Goal: Transaction & Acquisition: Book appointment/travel/reservation

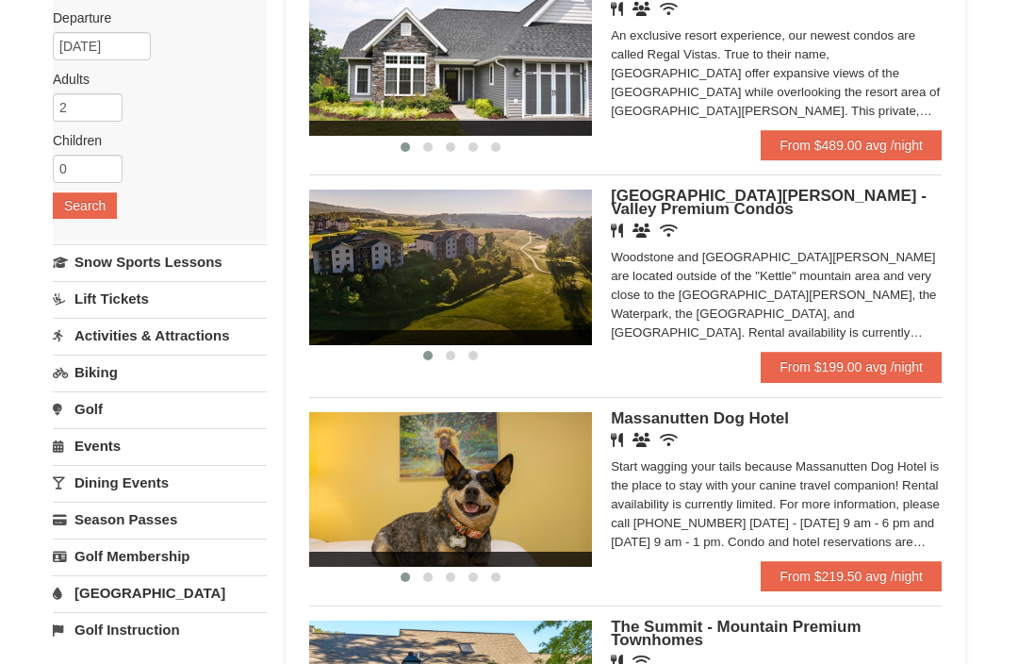
scroll to position [221, 0]
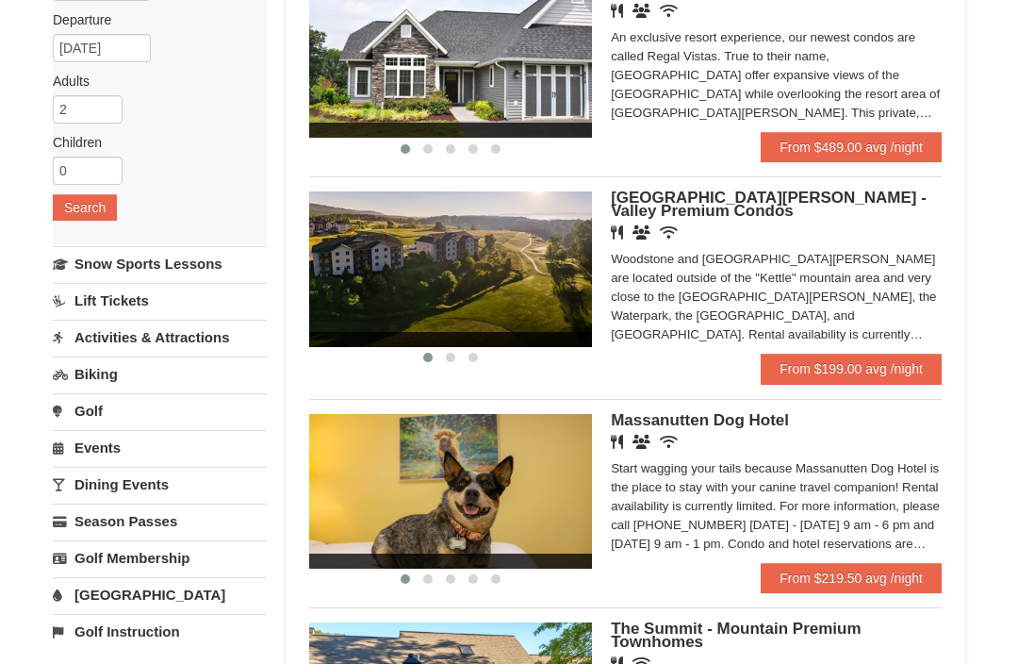
click at [886, 368] on link "From $199.00 avg /night" at bounding box center [851, 369] width 181 height 30
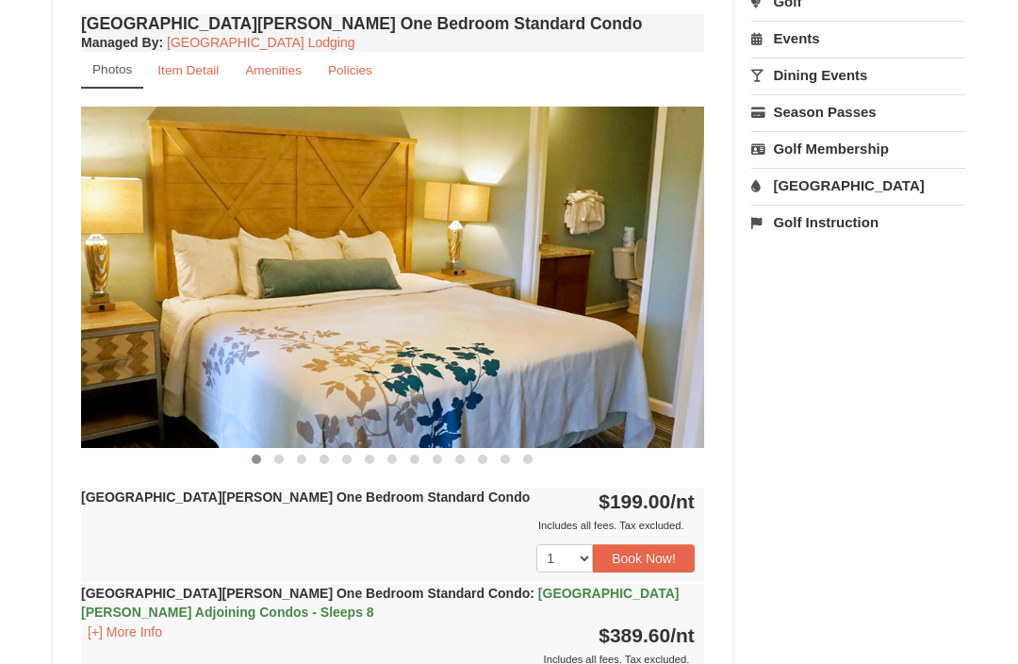
scroll to position [666, 0]
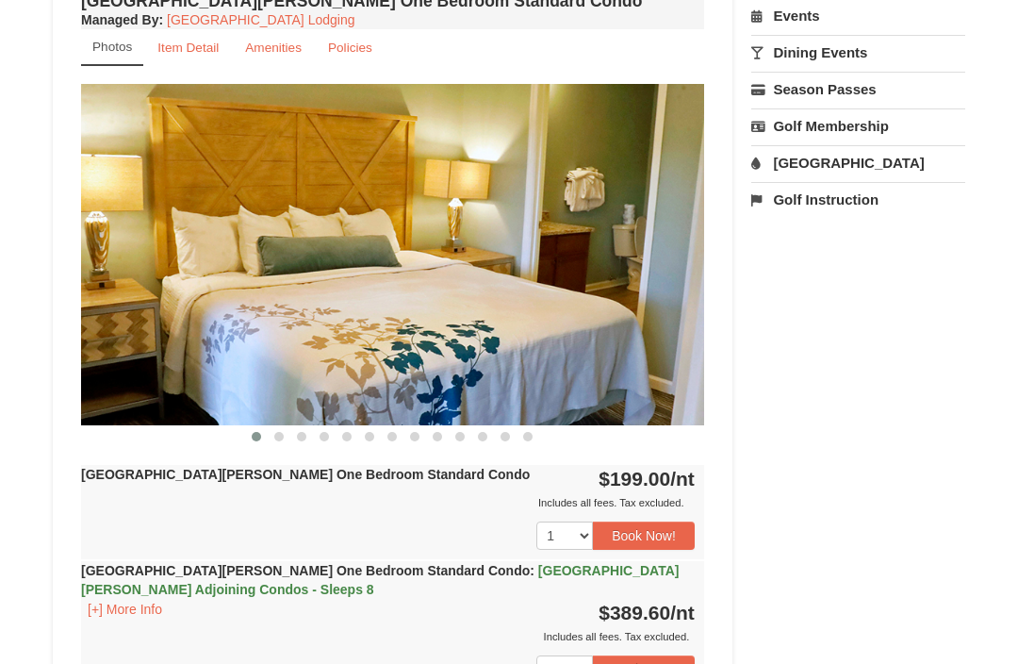
click at [679, 532] on button "Book Now!" at bounding box center [644, 535] width 102 height 28
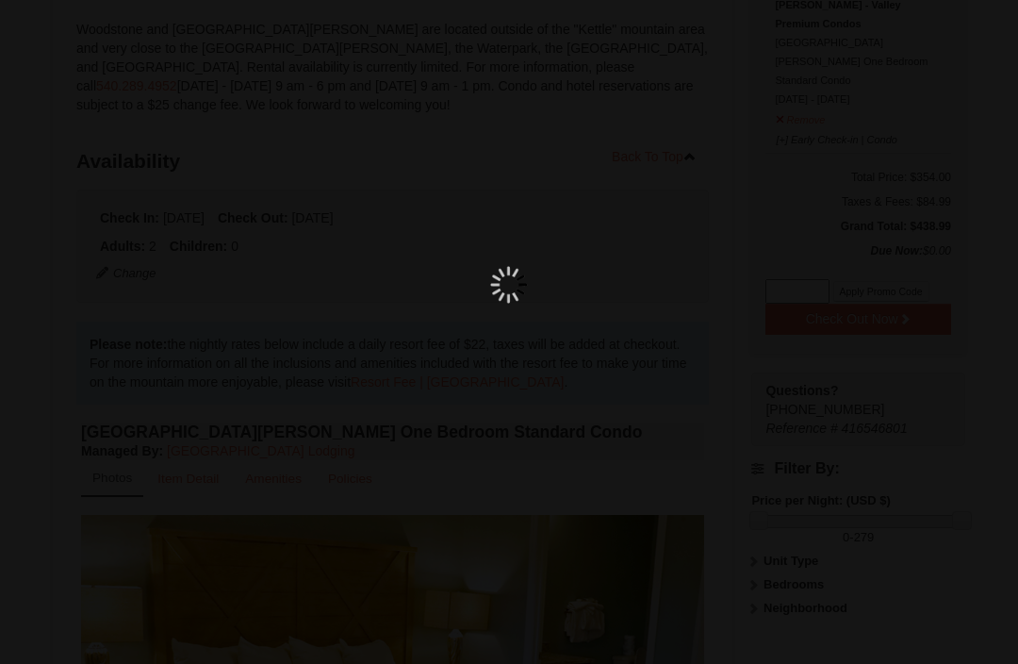
scroll to position [184, 0]
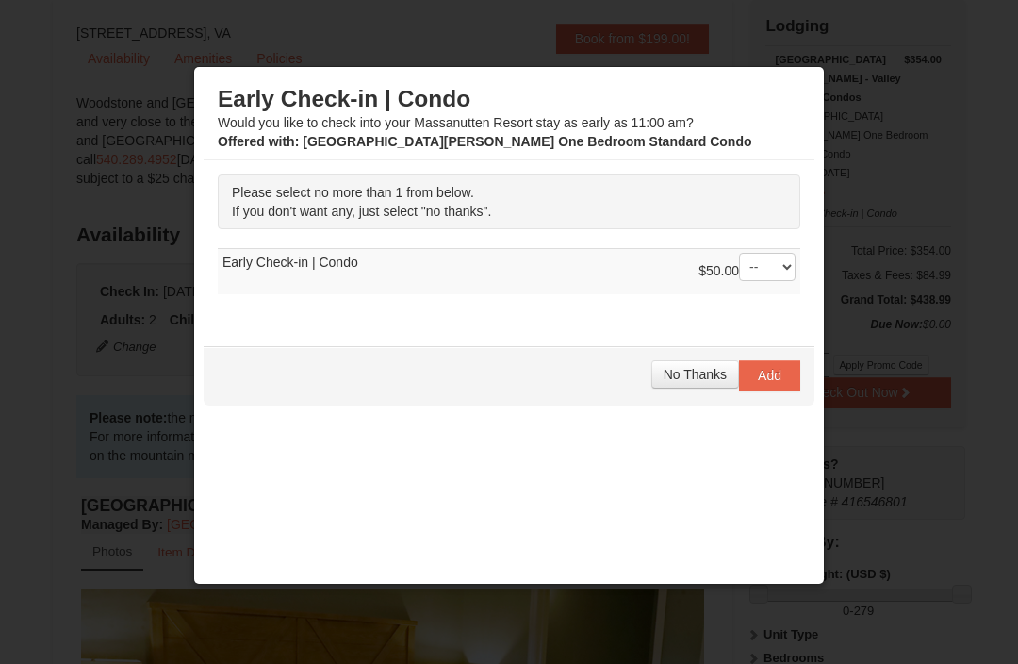
click at [699, 367] on button "No Thanks" at bounding box center [695, 374] width 88 height 28
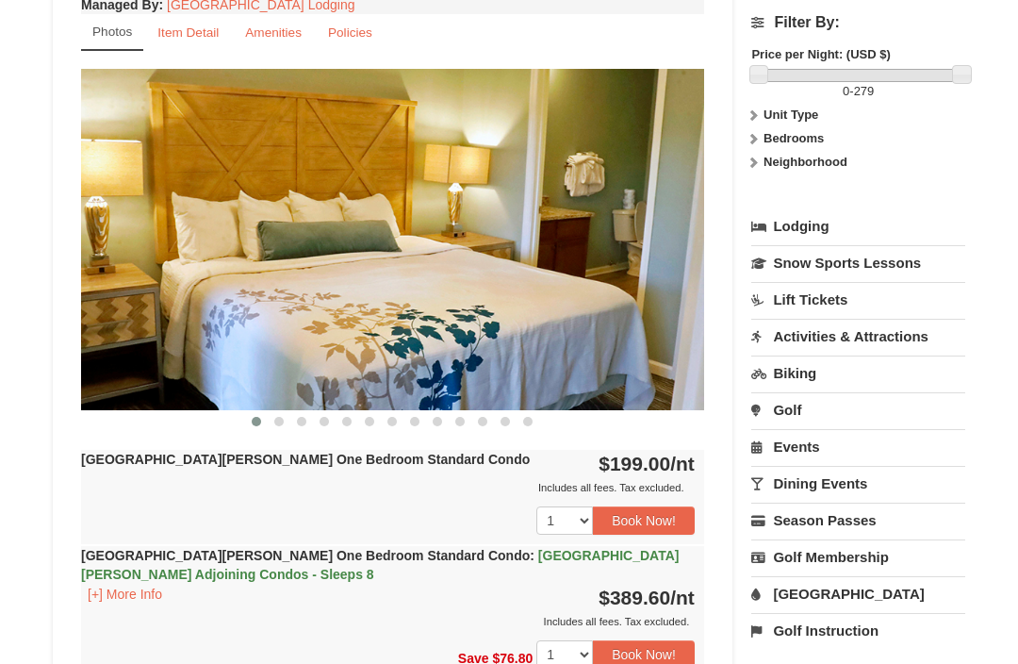
scroll to position [723, 0]
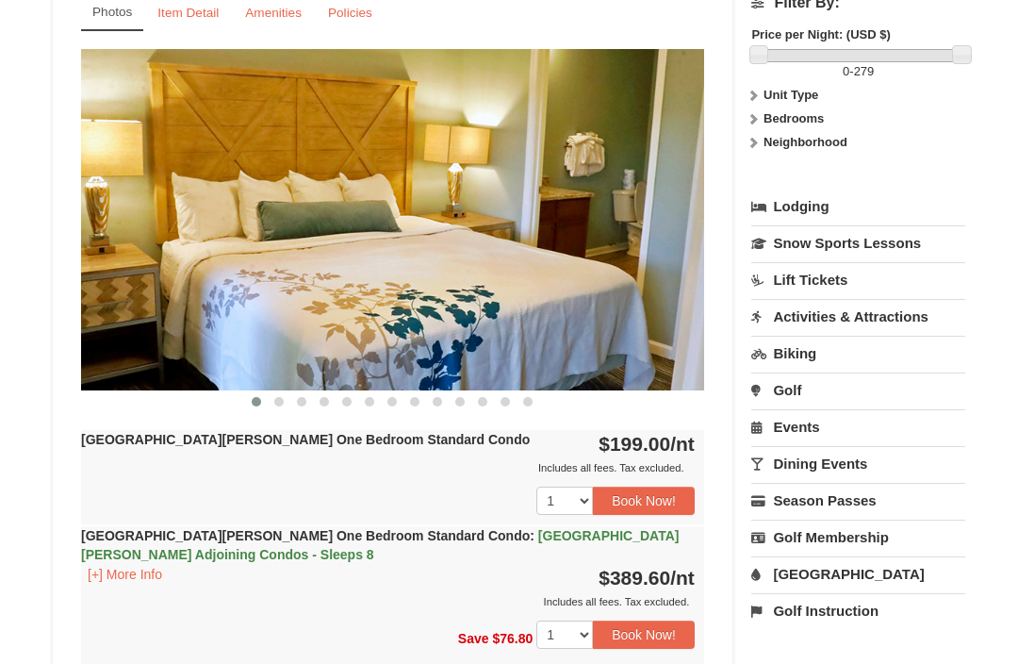
click at [836, 556] on link "[GEOGRAPHIC_DATA]" at bounding box center [858, 573] width 214 height 35
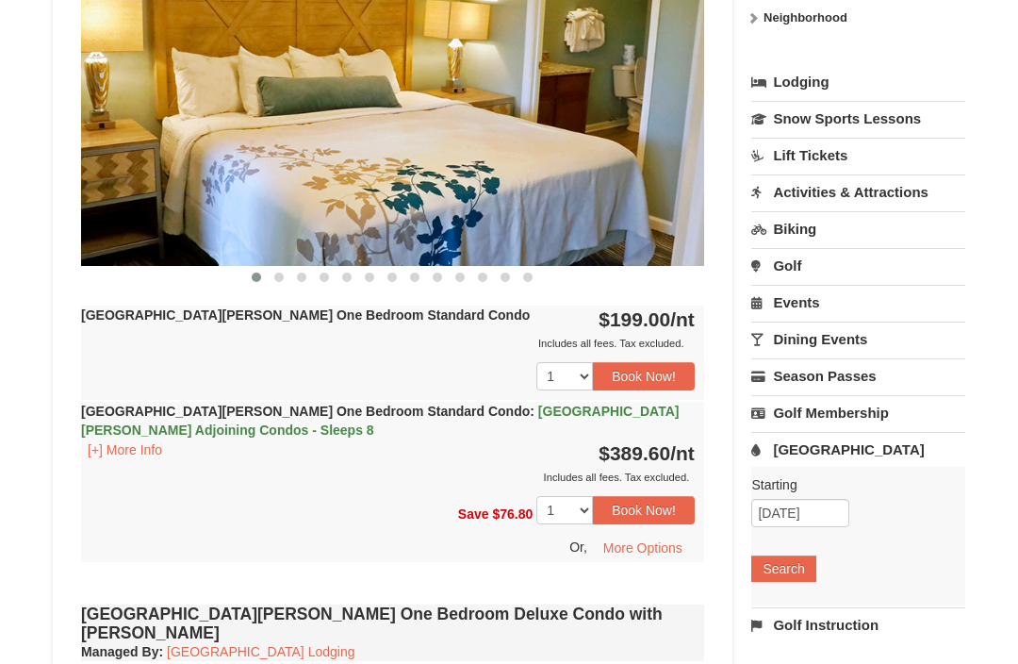
scroll to position [849, 0]
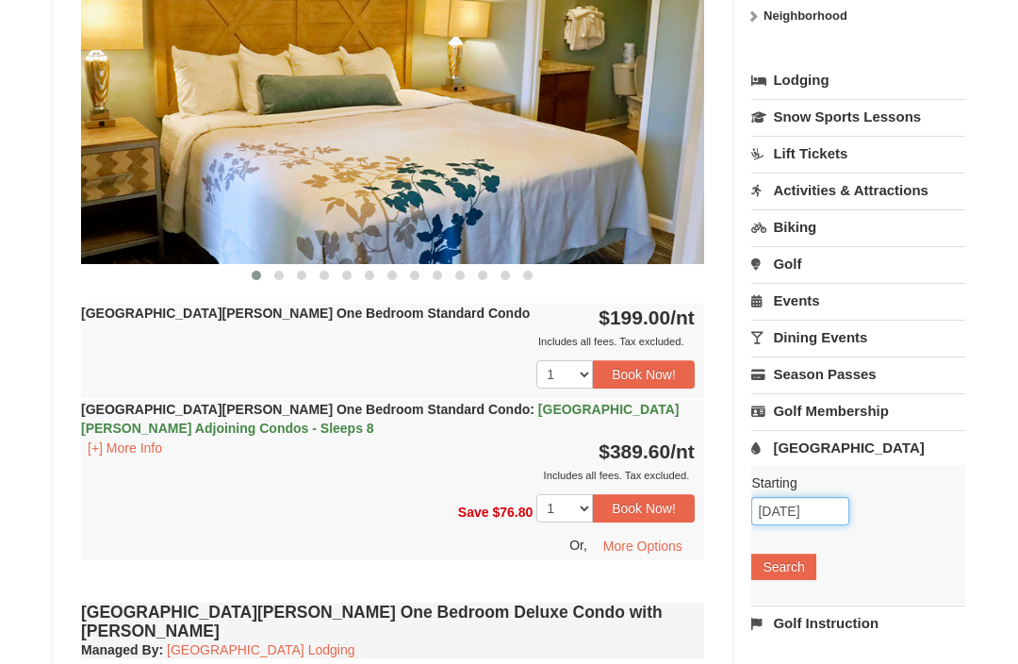
click at [825, 497] on input "10/09/2025" at bounding box center [800, 511] width 98 height 28
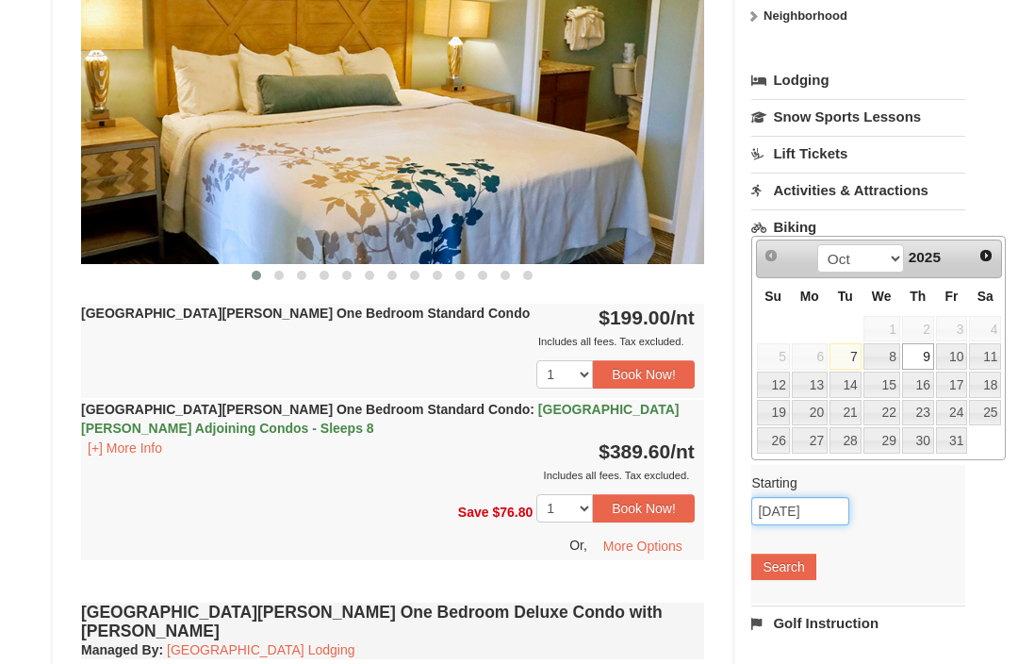
scroll to position [848, 0]
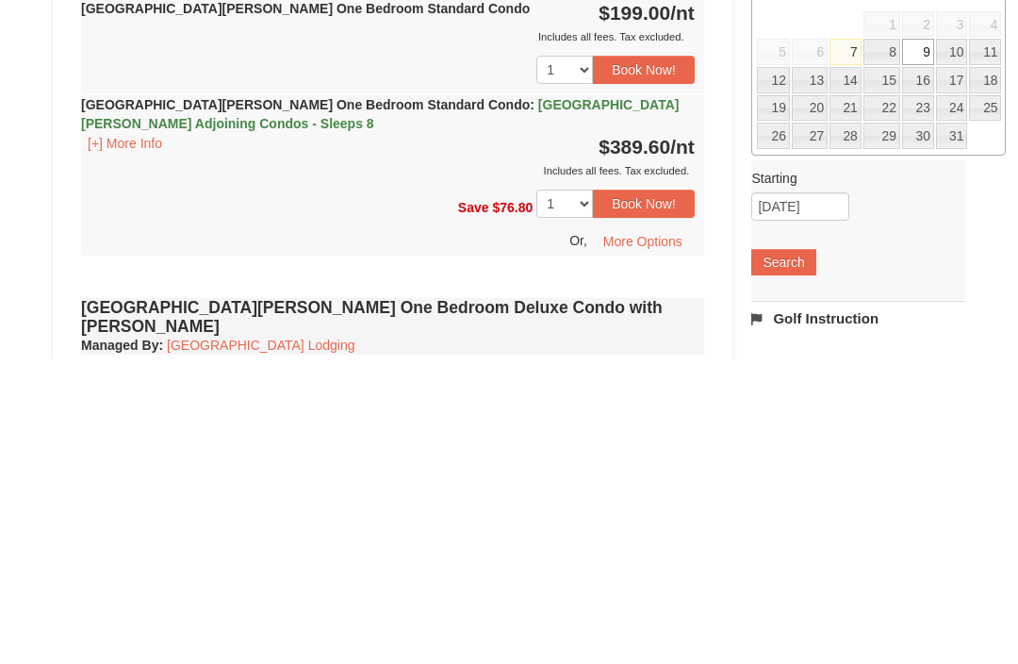
click at [801, 554] on button "Search" at bounding box center [783, 567] width 64 height 26
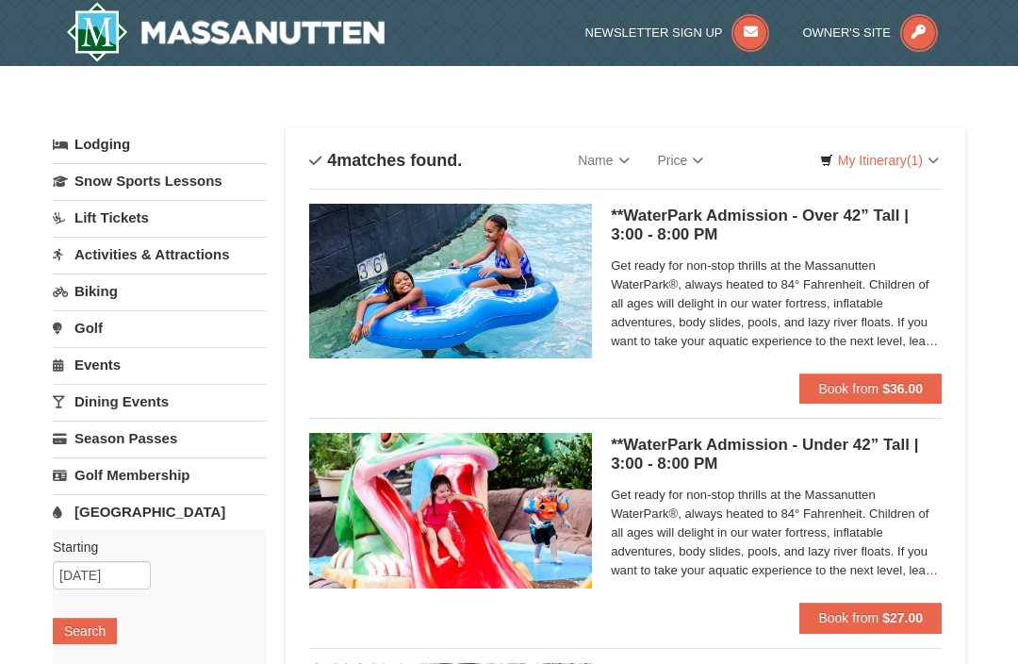
click at [916, 388] on strong "$36.00" at bounding box center [902, 388] width 41 height 15
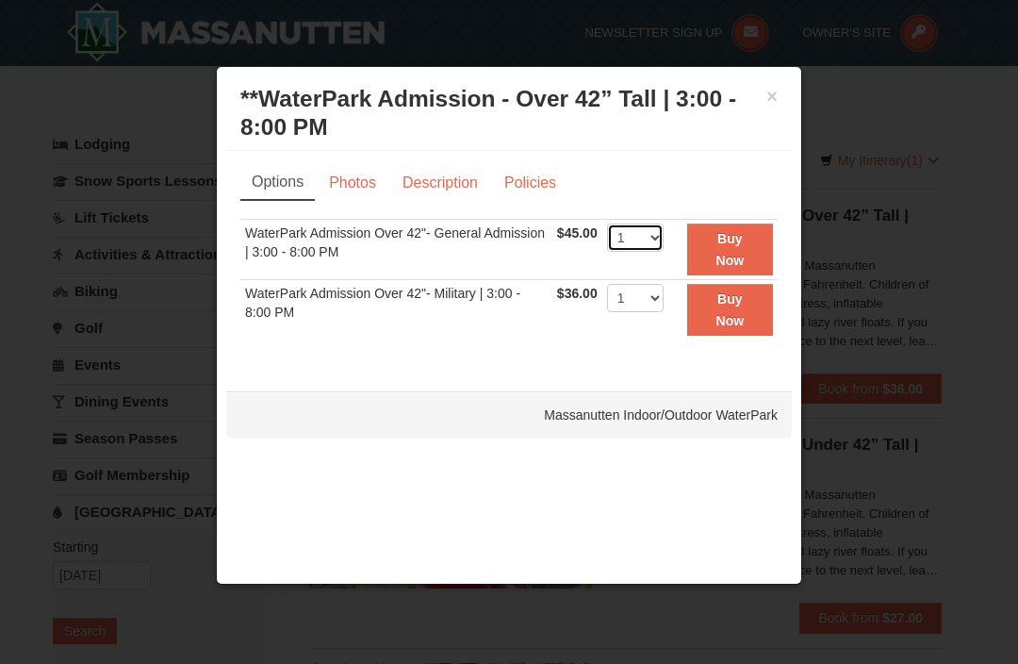
click at [664, 241] on select "1 2 3 4 5 6 7 8 9 10 11 12 13 14 15 16 17 18 19 20 21 22" at bounding box center [635, 237] width 57 height 28
click at [664, 303] on select "1 2 3 4 5 6 7 8 9 10 11 12 13 14 15 16 17 18 19 20 21 22" at bounding box center [635, 298] width 57 height 28
select select "2"
click at [664, 230] on select "1 2 3 4 5 6 7 8 9 10 11 12 13 14 15 16 17 18 19 20 21 22" at bounding box center [635, 237] width 57 height 28
click at [664, 236] on select "1 2 3 4 5 6 7 8 9 10 11 12 13 14 15 16 17 18 19 20 21 22" at bounding box center [635, 237] width 57 height 28
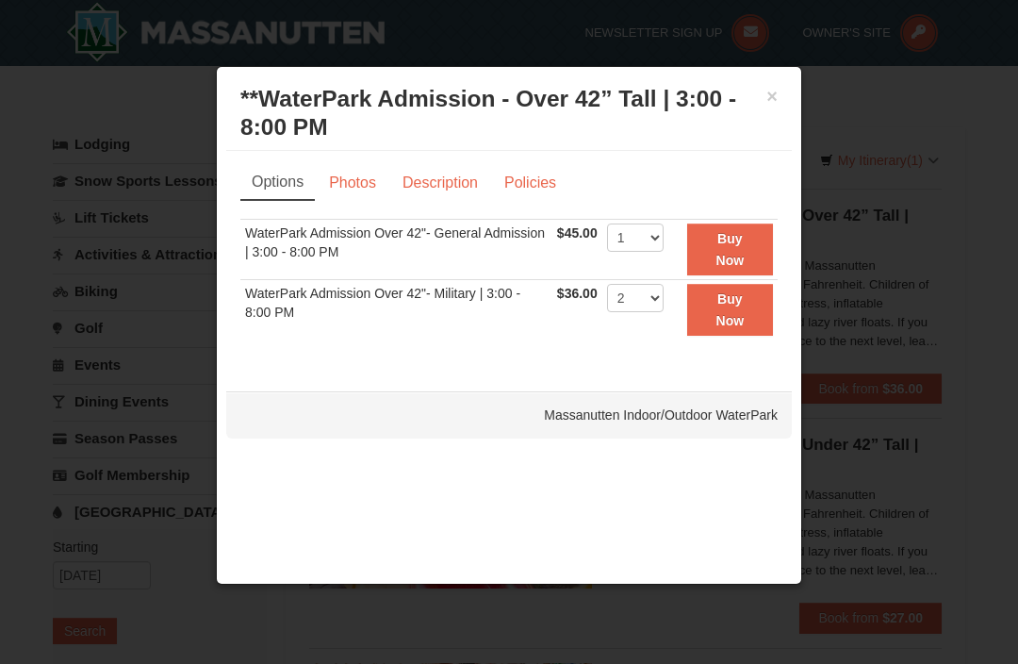
click at [349, 234] on td "WaterPark Admission Over 42"- General Admission | 3:00 - 8:00 PM" at bounding box center [396, 250] width 312 height 60
click at [382, 234] on td "WaterPark Admission Over 42"- General Admission | 3:00 - 8:00 PM" at bounding box center [396, 250] width 312 height 60
click at [390, 237] on td "WaterPark Admission Over 42"- General Admission | 3:00 - 8:00 PM" at bounding box center [396, 250] width 312 height 60
click at [389, 237] on td "WaterPark Admission Over 42"- General Admission | 3:00 - 8:00 PM" at bounding box center [396, 250] width 312 height 60
click at [394, 247] on td "WaterPark Admission Over 42"- General Admission | 3:00 - 8:00 PM" at bounding box center [396, 250] width 312 height 60
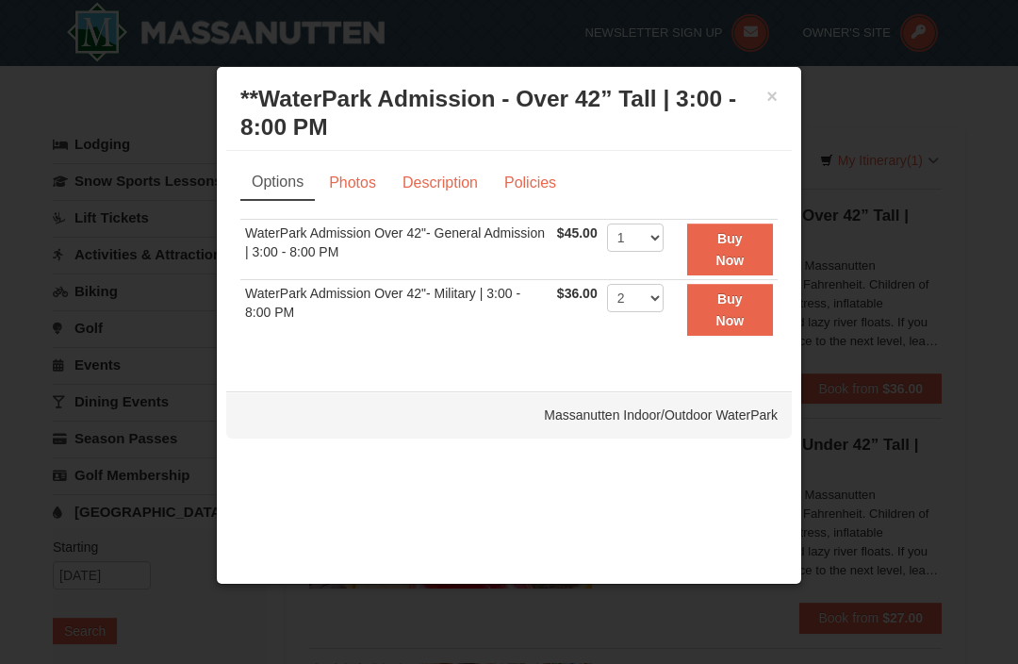
click at [593, 231] on span "$45.00" at bounding box center [577, 232] width 41 height 15
click at [497, 239] on td "WaterPark Admission Over 42"- General Admission | 3:00 - 8:00 PM" at bounding box center [396, 250] width 312 height 60
click at [745, 306] on strong "Buy Now" at bounding box center [730, 309] width 28 height 36
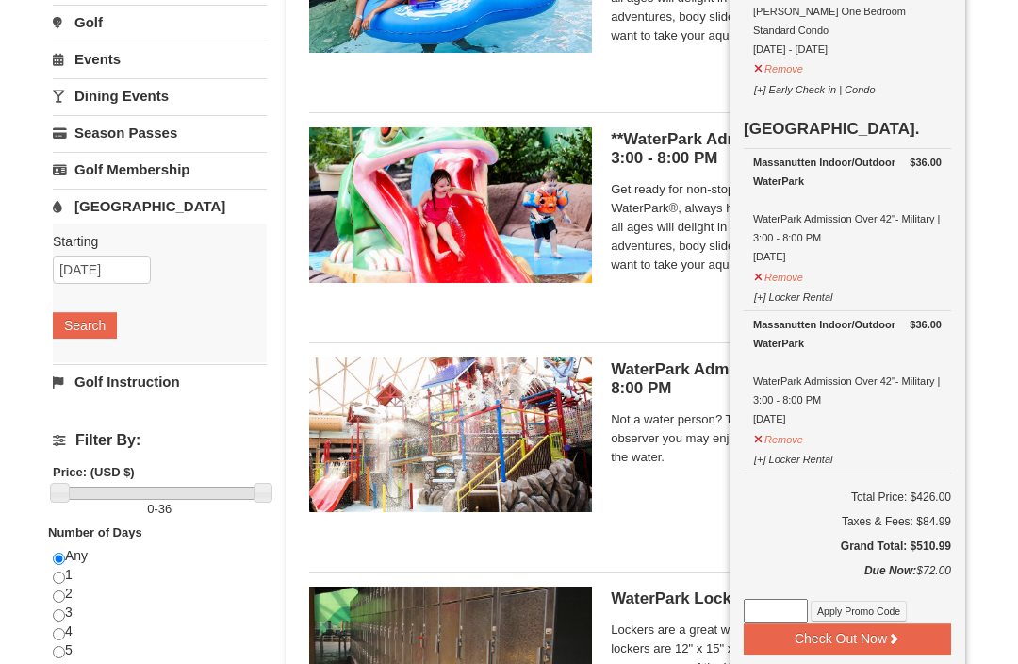
scroll to position [305, 0]
click at [934, 623] on button "Check Out Now" at bounding box center [847, 638] width 207 height 30
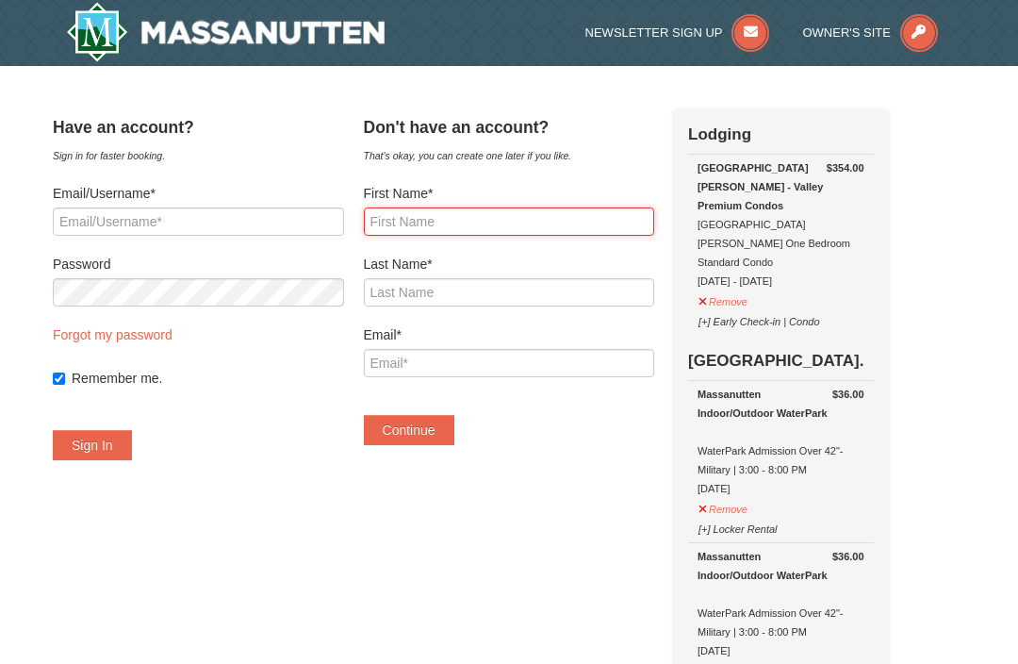
click at [611, 219] on input "First Name*" at bounding box center [509, 221] width 291 height 28
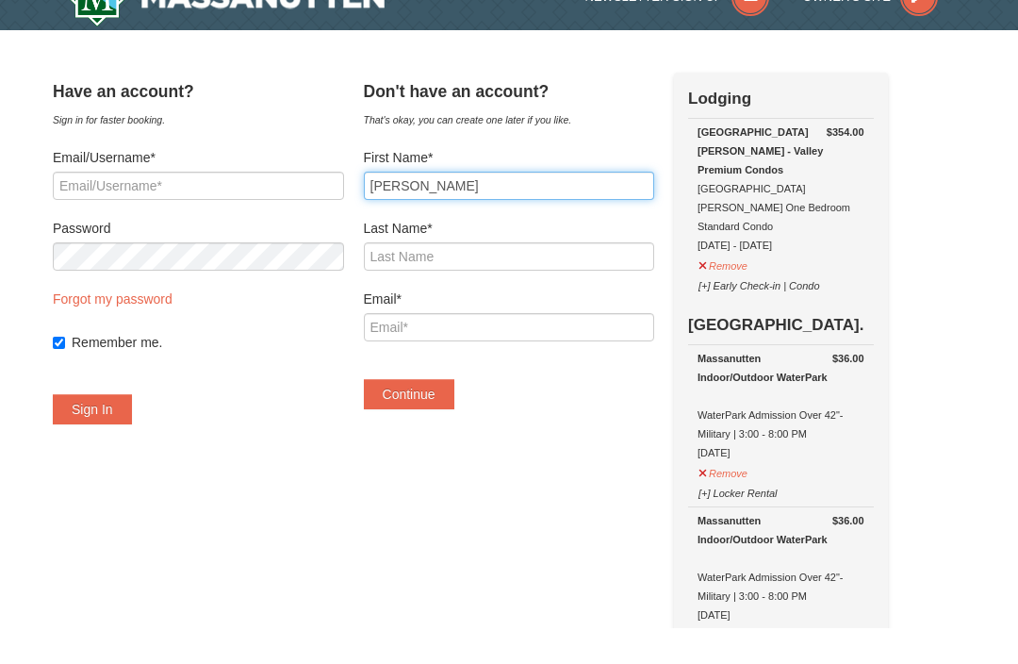
type input "Vikki"
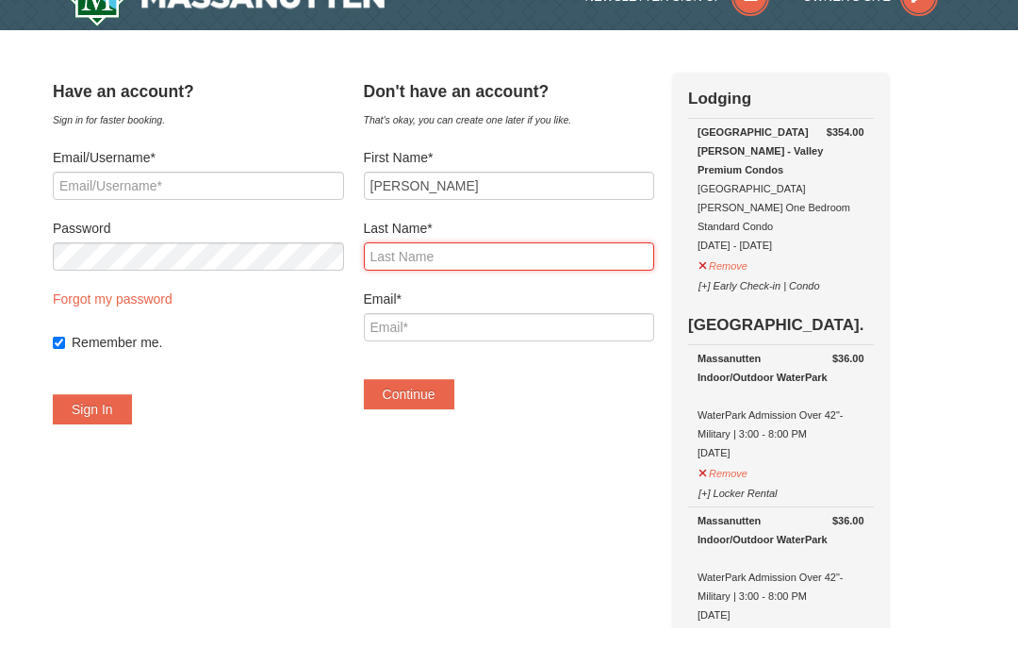
click at [553, 278] on input "Last Name*" at bounding box center [509, 292] width 291 height 28
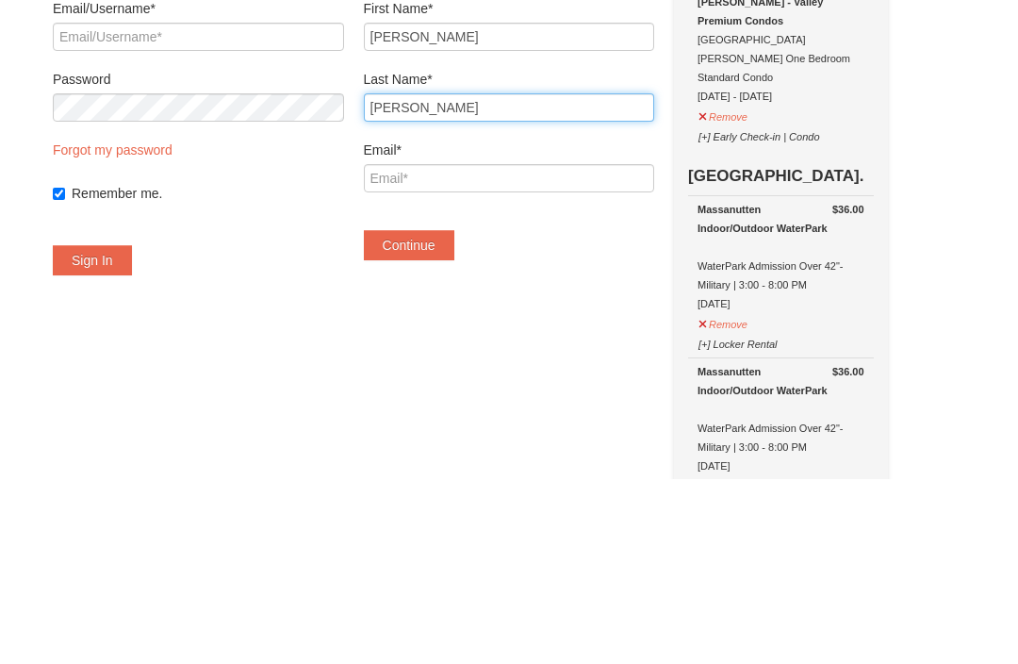
type input "Cunningham"
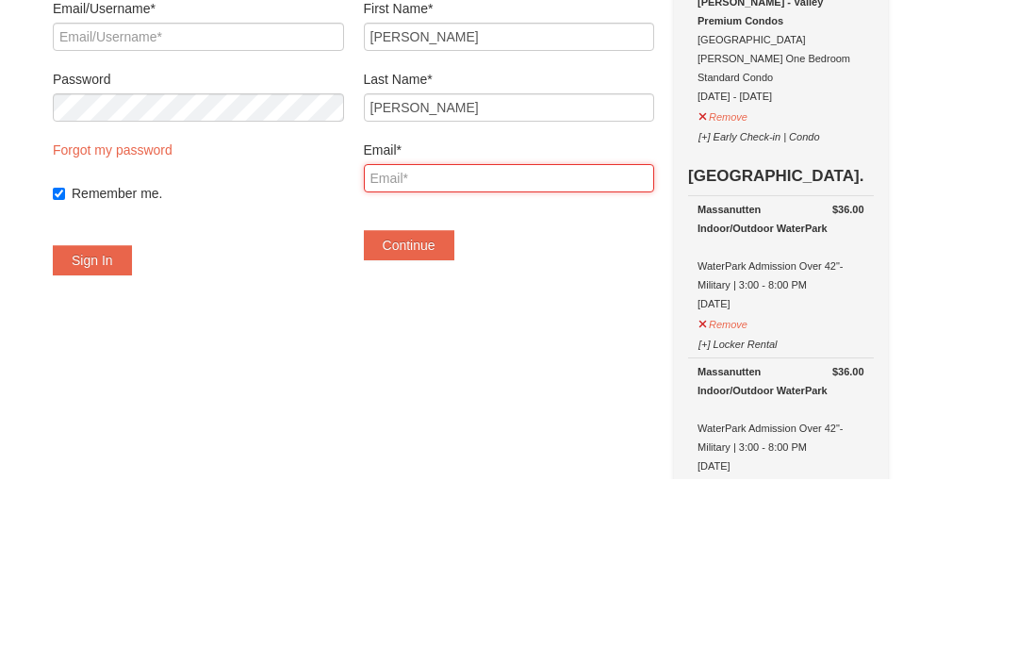
click at [520, 349] on input "Email*" at bounding box center [509, 363] width 291 height 28
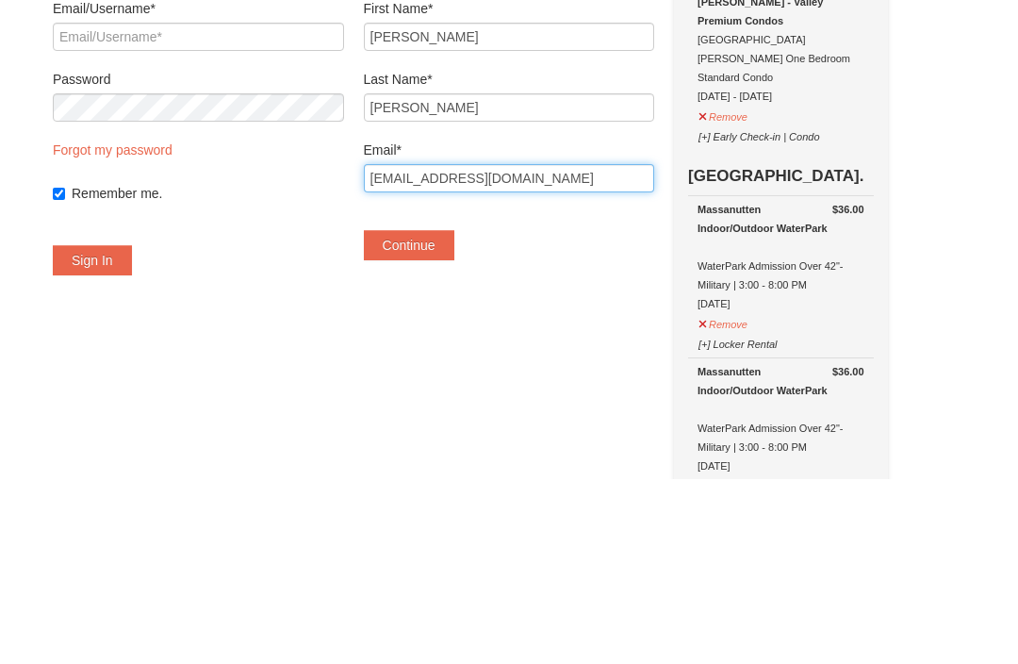
type input "Trainthebrain@yahoo.com"
click at [436, 415] on button "Continue" at bounding box center [409, 430] width 91 height 30
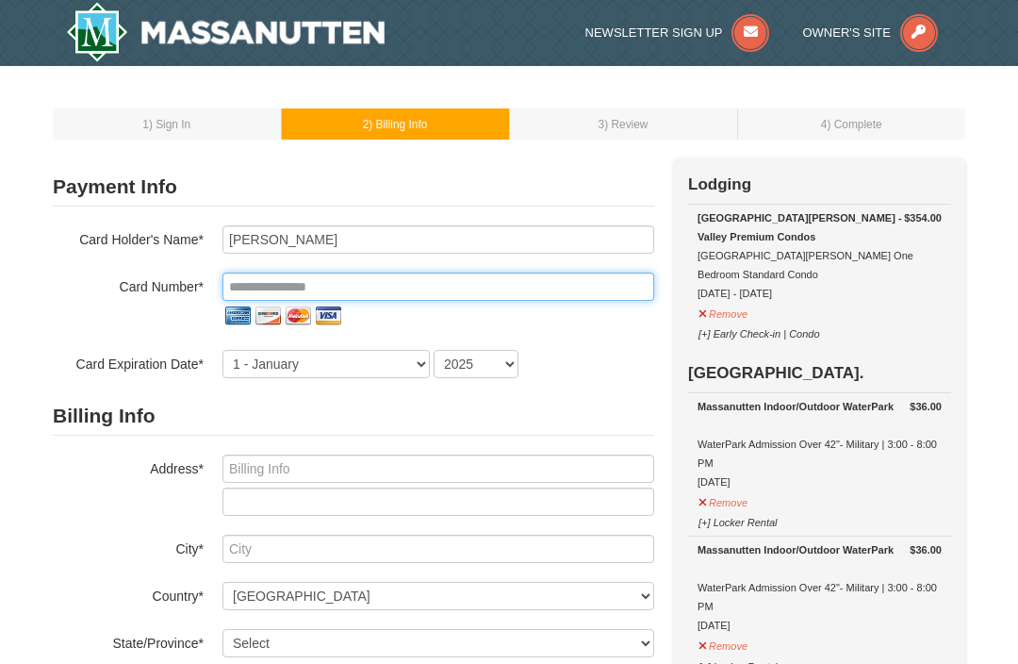
click at [410, 291] on input "tel" at bounding box center [438, 286] width 432 height 28
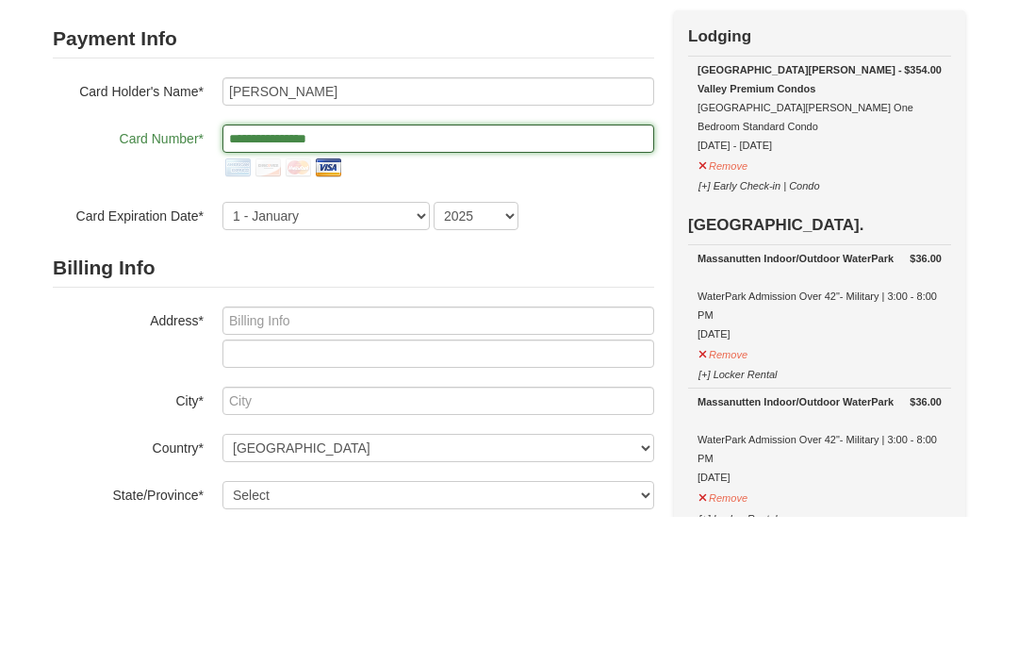
type input "**********"
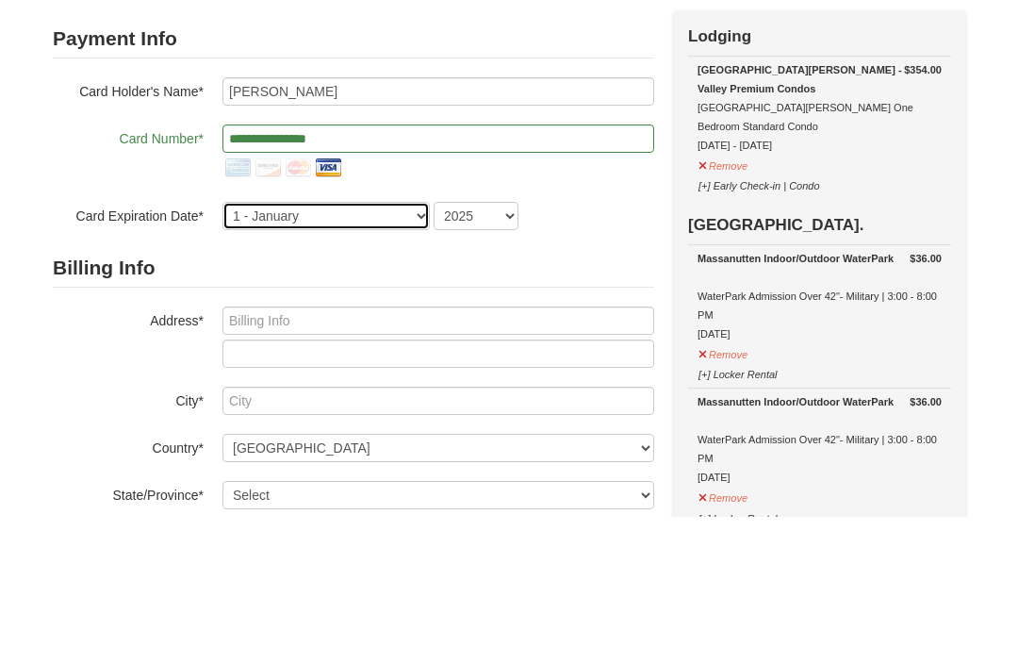
click at [420, 350] on select "1 - [DATE] - [DATE] - [DATE] - [DATE] - [DATE] - [DATE] - [DATE] - [DATE] - [DA…" at bounding box center [325, 364] width 207 height 28
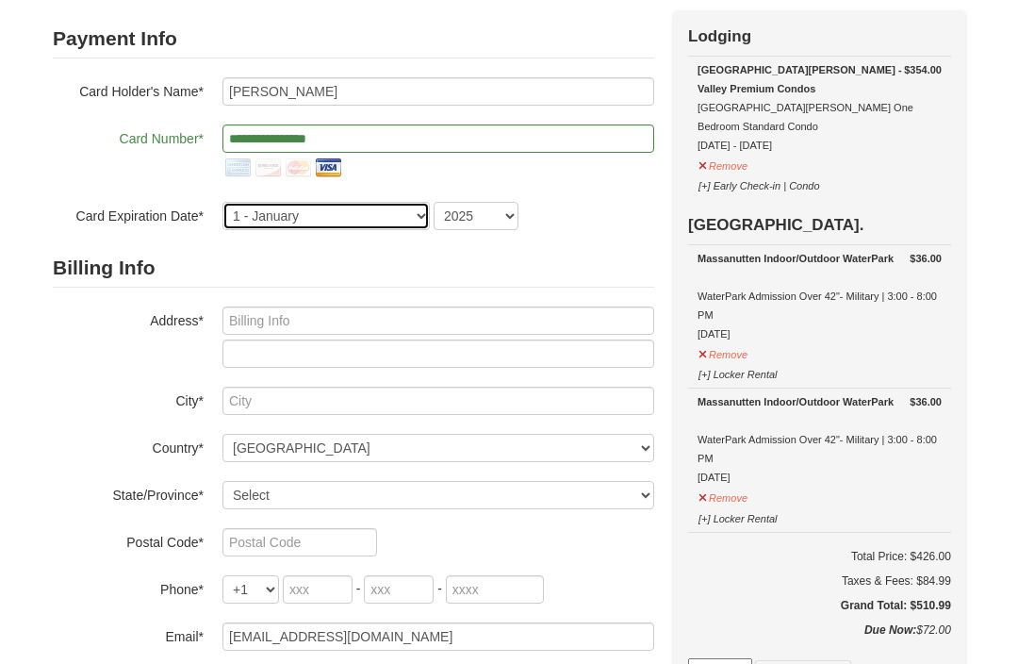
select select "12"
click at [507, 214] on select "2025 2026 2027 2028 2029 2030 2031 2032 2033 2034" at bounding box center [476, 216] width 85 height 28
select select "2027"
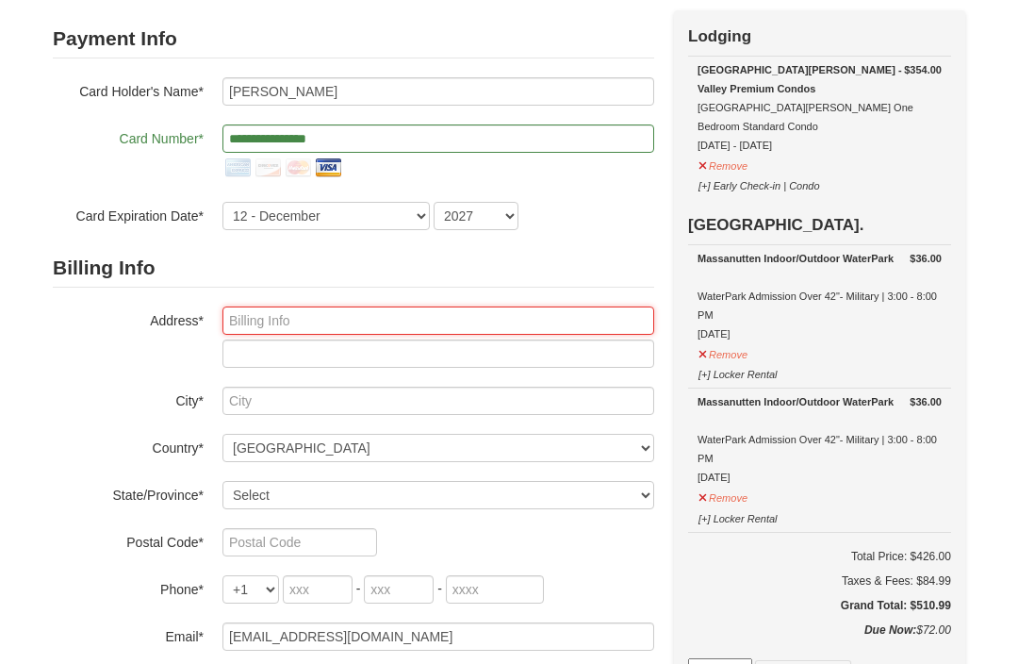
click at [397, 318] on input "text" at bounding box center [438, 320] width 432 height 28
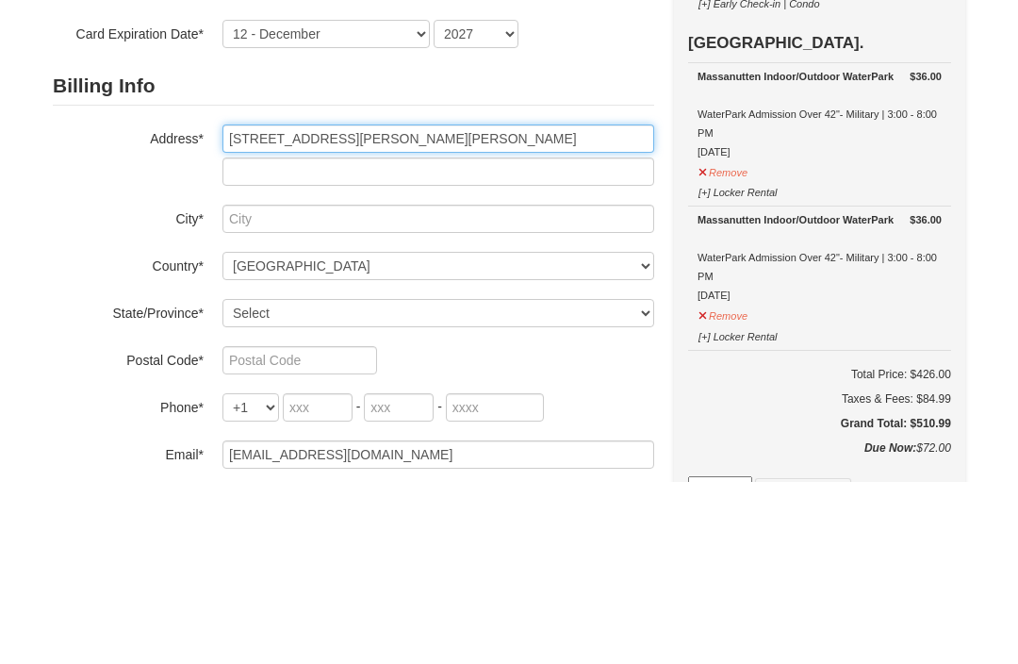
type input "7788 James Blair Lane"
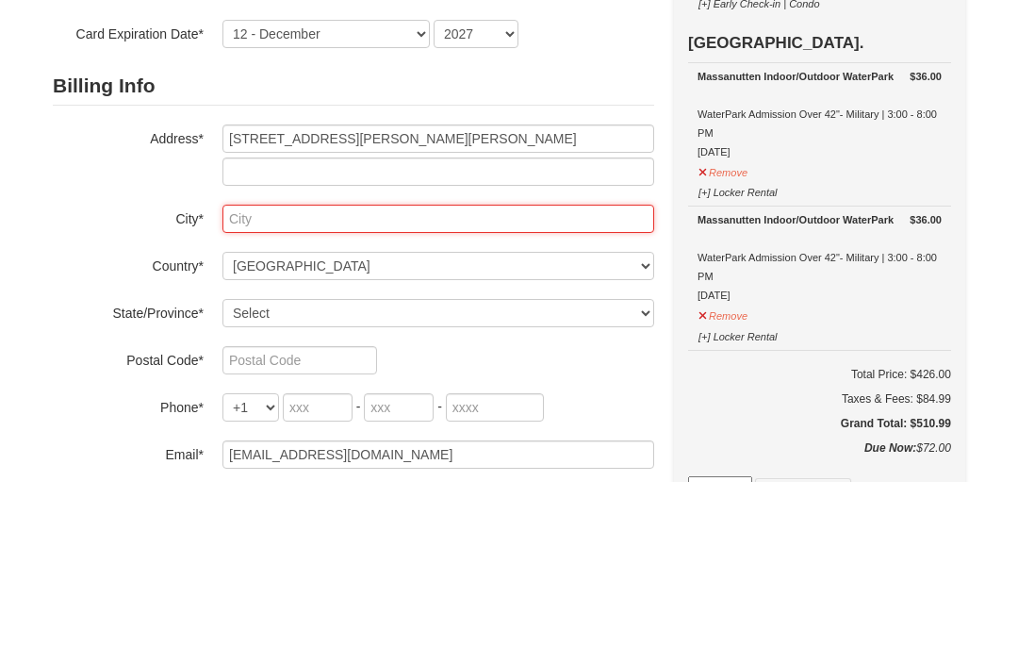
click at [558, 387] on input "text" at bounding box center [438, 401] width 432 height 28
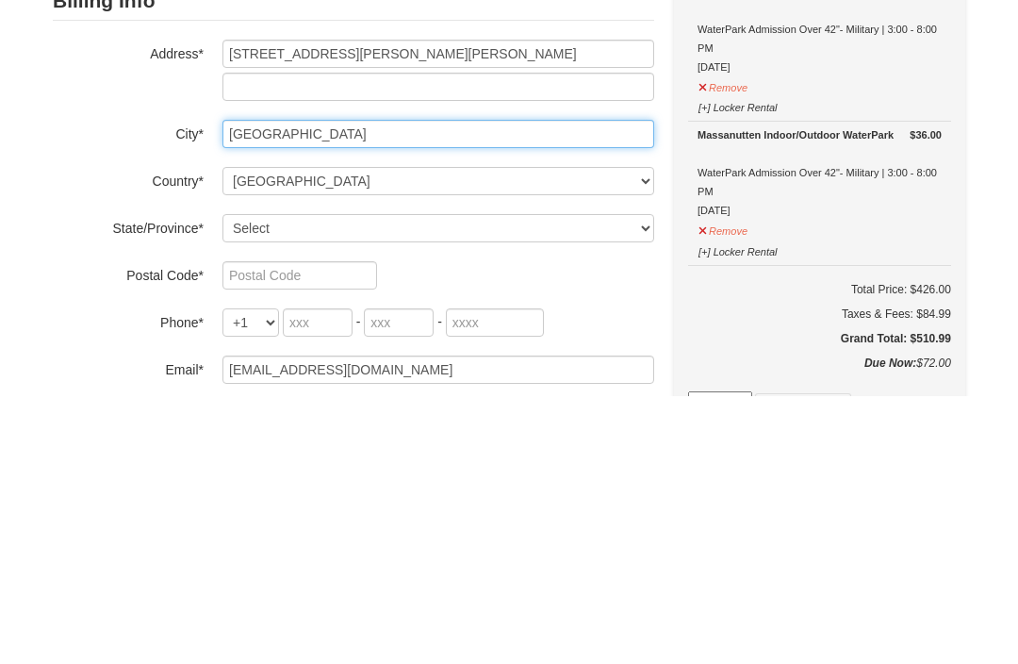
type input "New Kent"
click at [545, 482] on select "Select Alabama Alaska American Samoa Arizona Arkansas California Colorado Conne…" at bounding box center [438, 496] width 432 height 28
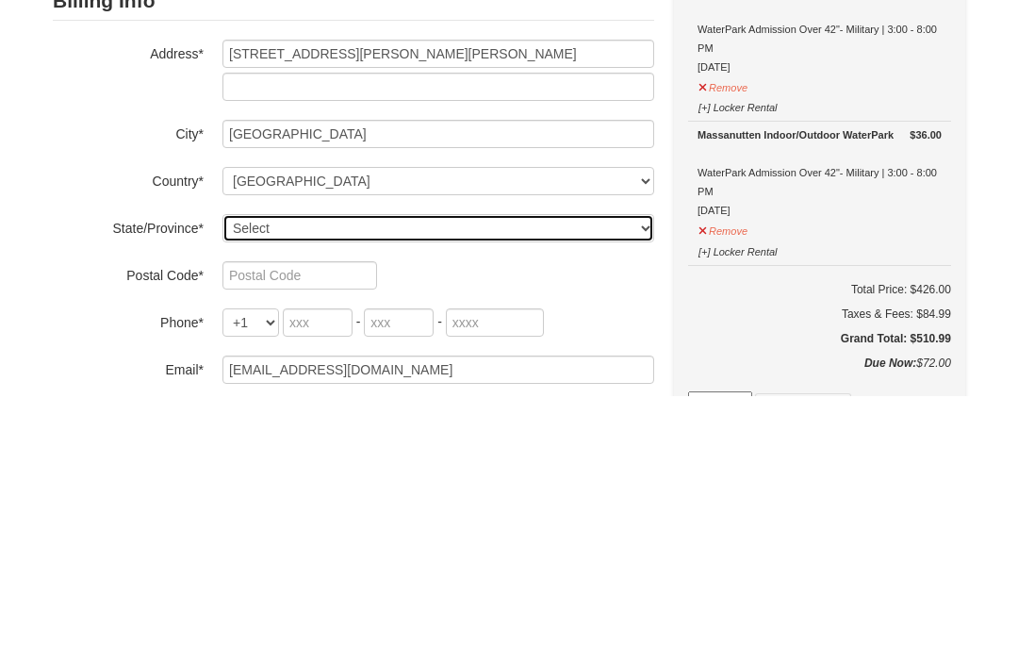
scroll to position [415, 0]
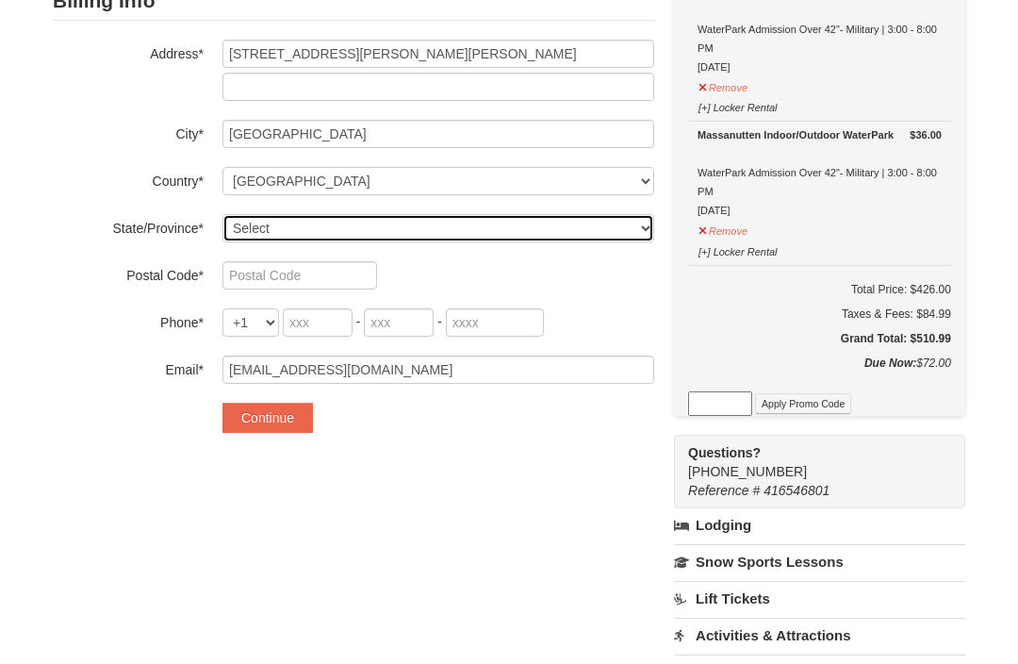
select select "VA"
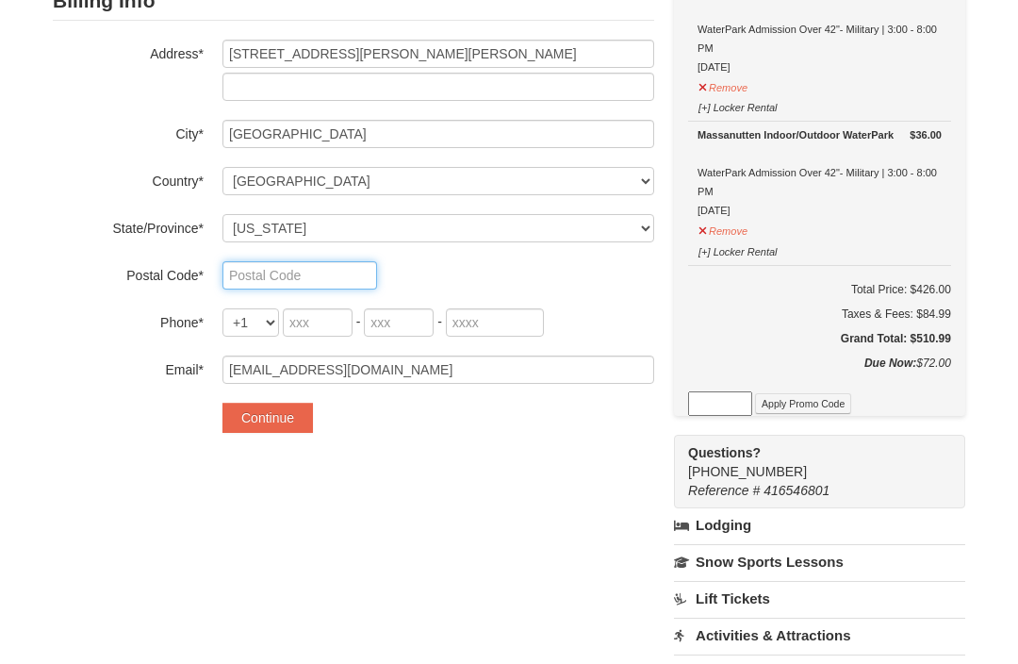
click at [323, 276] on input "text" at bounding box center [299, 275] width 155 height 28
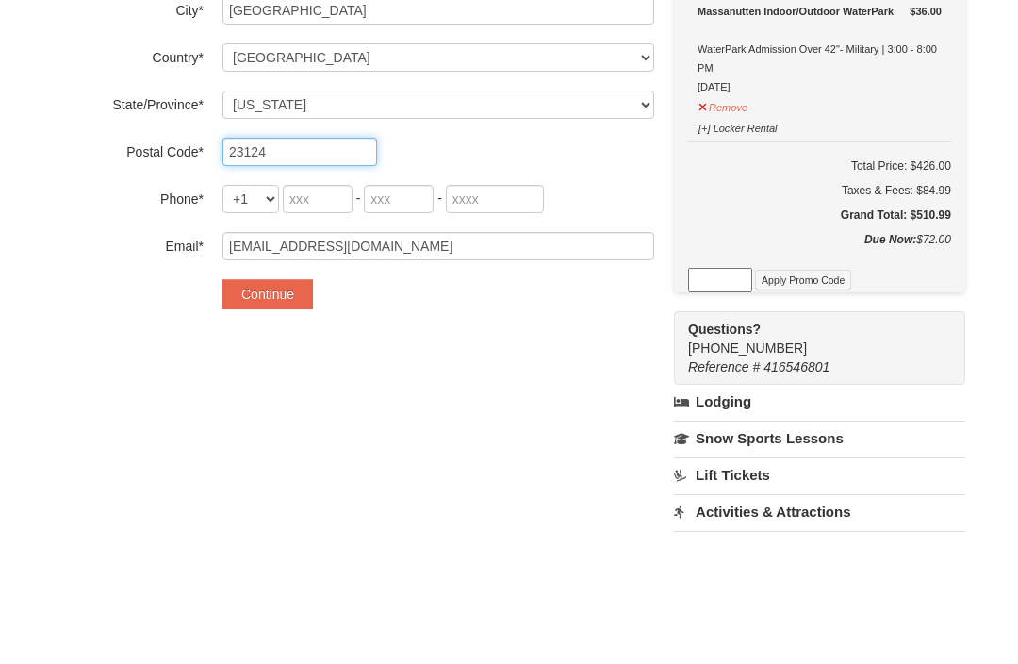
type input "23124"
click at [321, 308] on input "tel" at bounding box center [318, 322] width 70 height 28
type input "210"
click at [414, 308] on input "tel" at bounding box center [399, 322] width 70 height 28
type input "913"
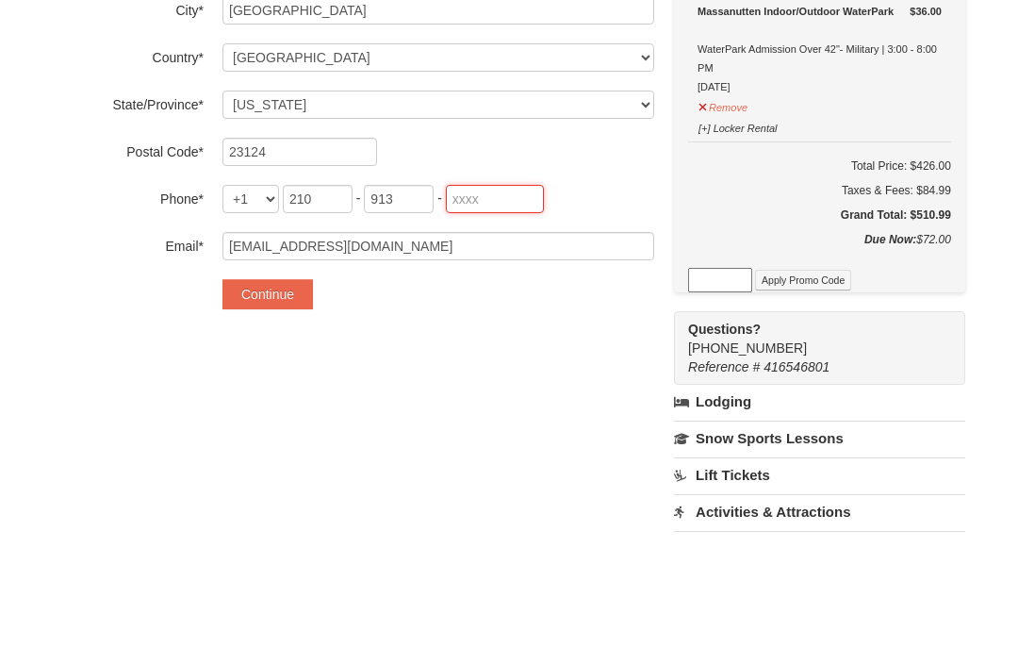
click at [528, 308] on input "tel" at bounding box center [495, 322] width 98 height 28
type input "1156"
click at [288, 403] on button "Continue" at bounding box center [267, 418] width 91 height 30
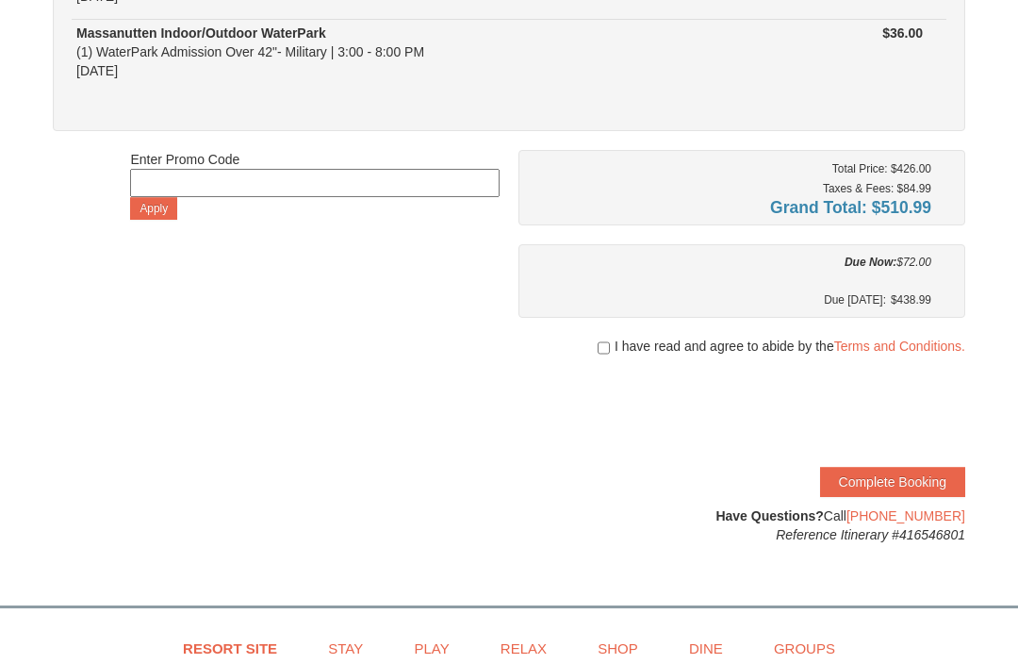
scroll to position [367, 0]
click at [598, 347] on input "checkbox" at bounding box center [604, 347] width 12 height 15
checkbox input "true"
click at [890, 473] on button "Complete Booking" at bounding box center [892, 482] width 145 height 30
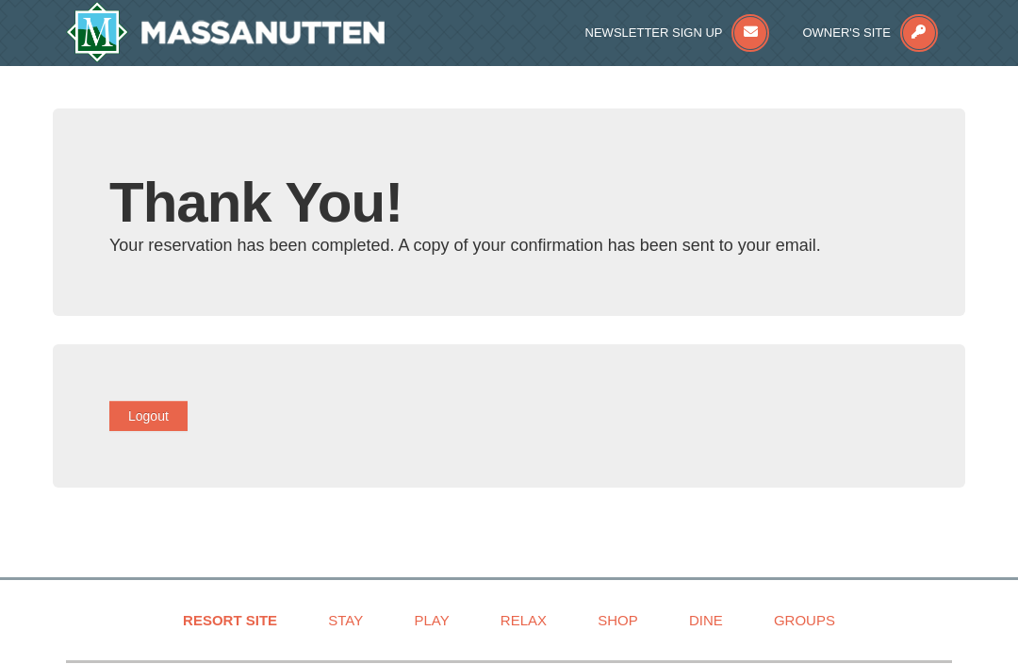
type input "[EMAIL_ADDRESS][DOMAIN_NAME]"
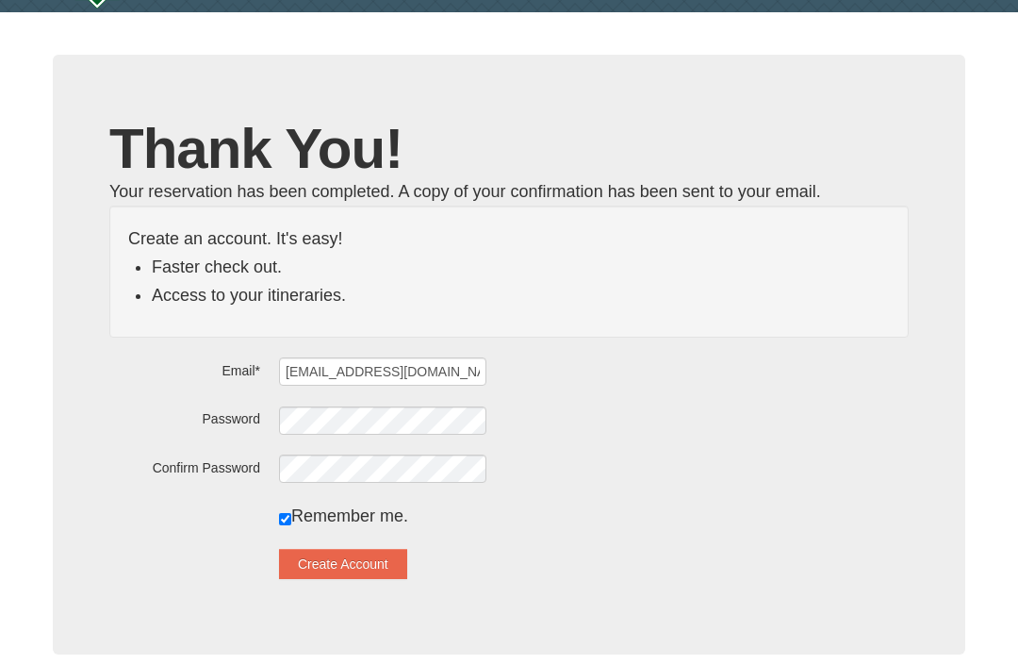
scroll to position [54, 0]
